Goal: Use online tool/utility

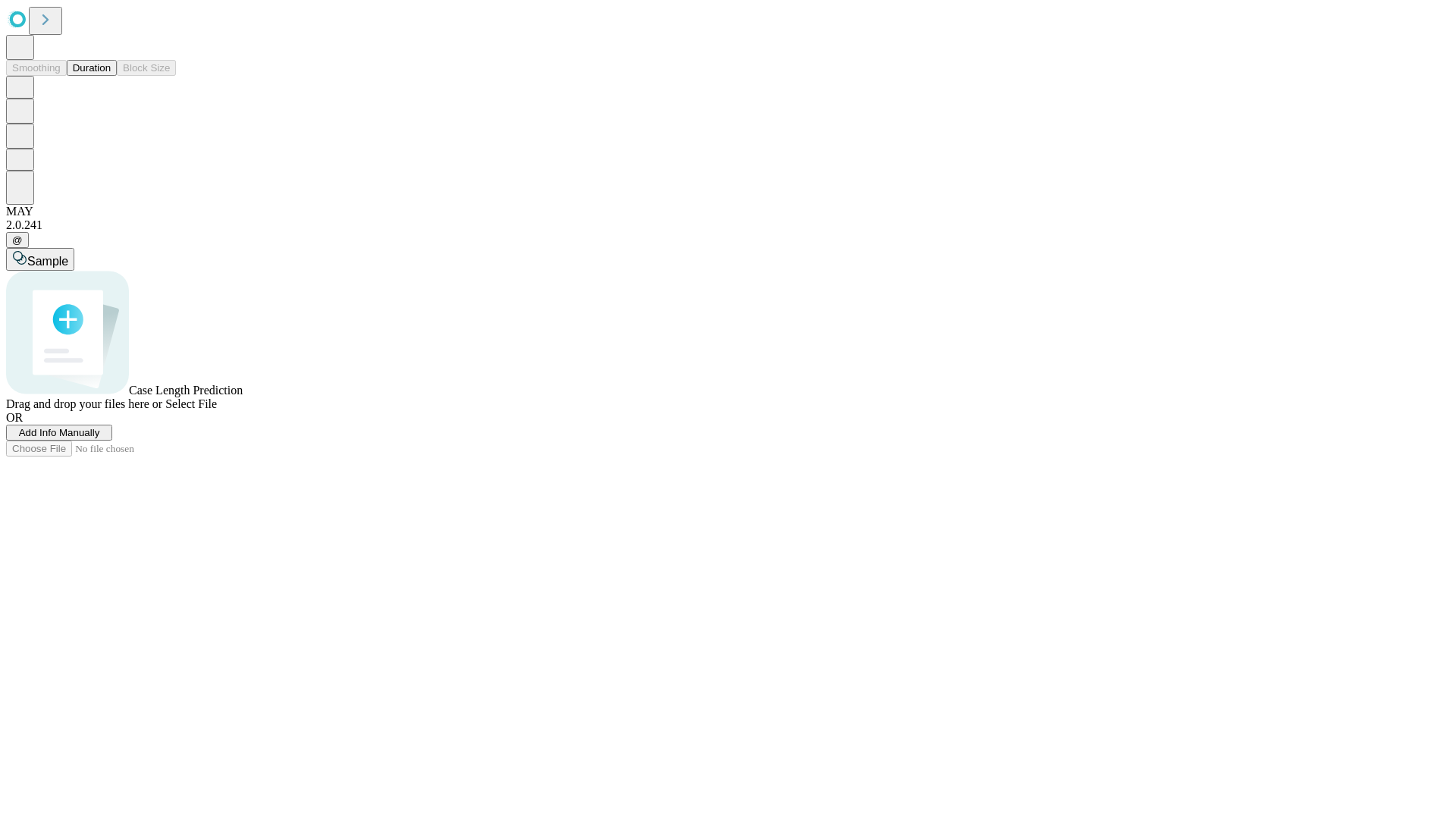
click at [217, 410] on span "Select File" at bounding box center [191, 403] width 52 height 13
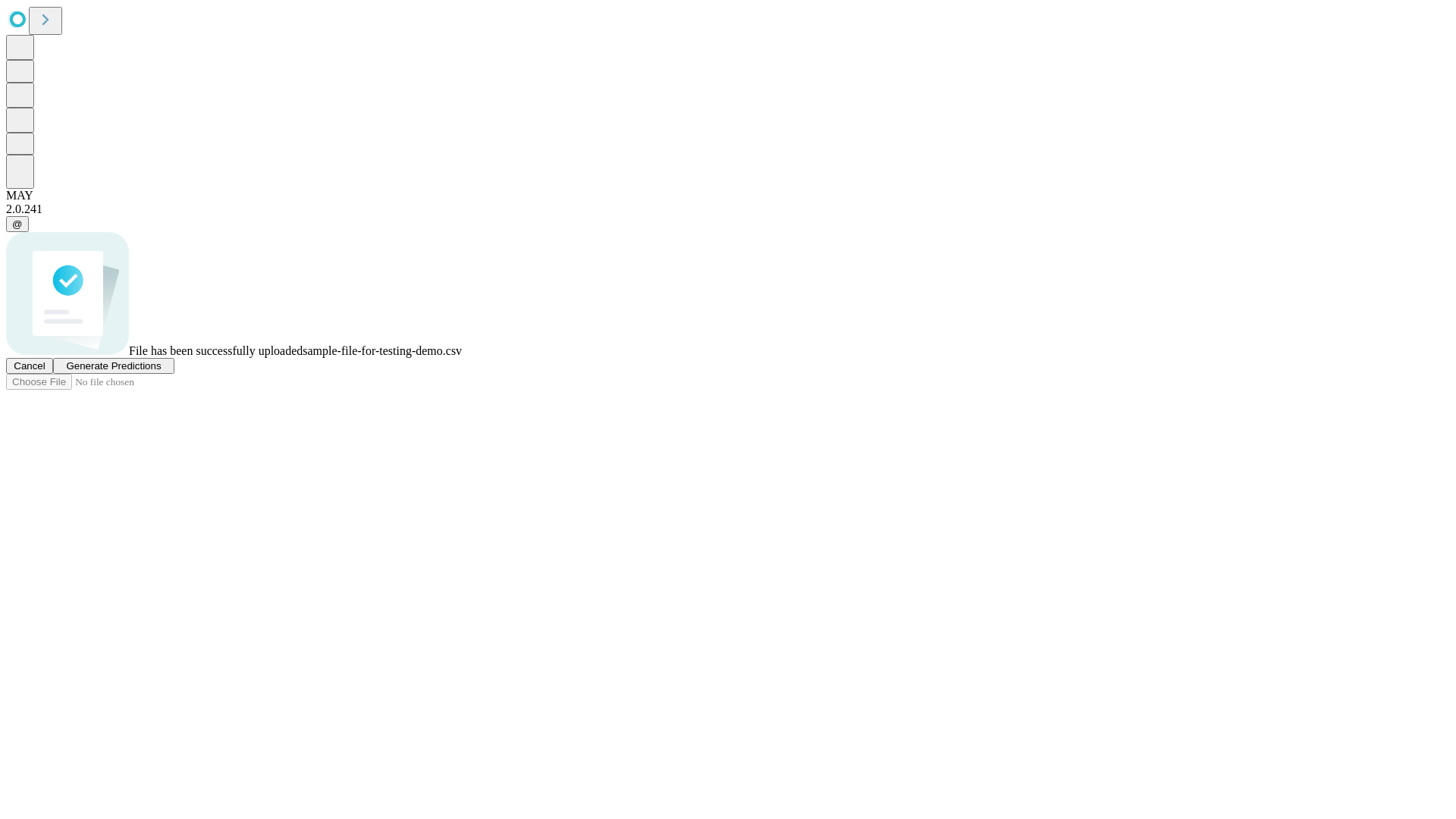
click at [161, 372] on span "Generate Predictions" at bounding box center [113, 366] width 95 height 11
